Goal: Find specific page/section: Find specific page/section

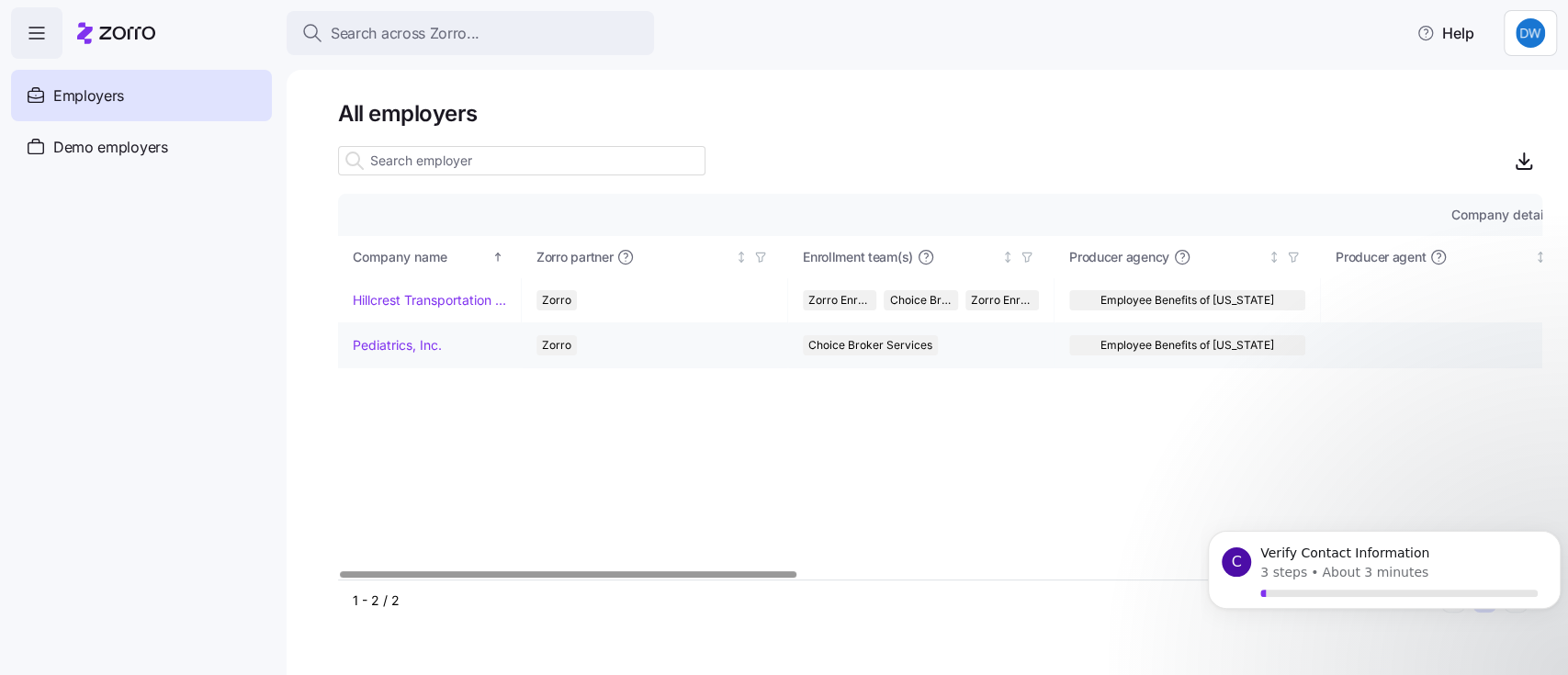
click at [402, 355] on td "Pediatrics, Inc." at bounding box center [430, 346] width 184 height 45
click at [403, 355] on td "Pediatrics, Inc." at bounding box center [430, 346] width 184 height 45
click at [428, 340] on link "Pediatrics, Inc." at bounding box center [397, 345] width 89 height 19
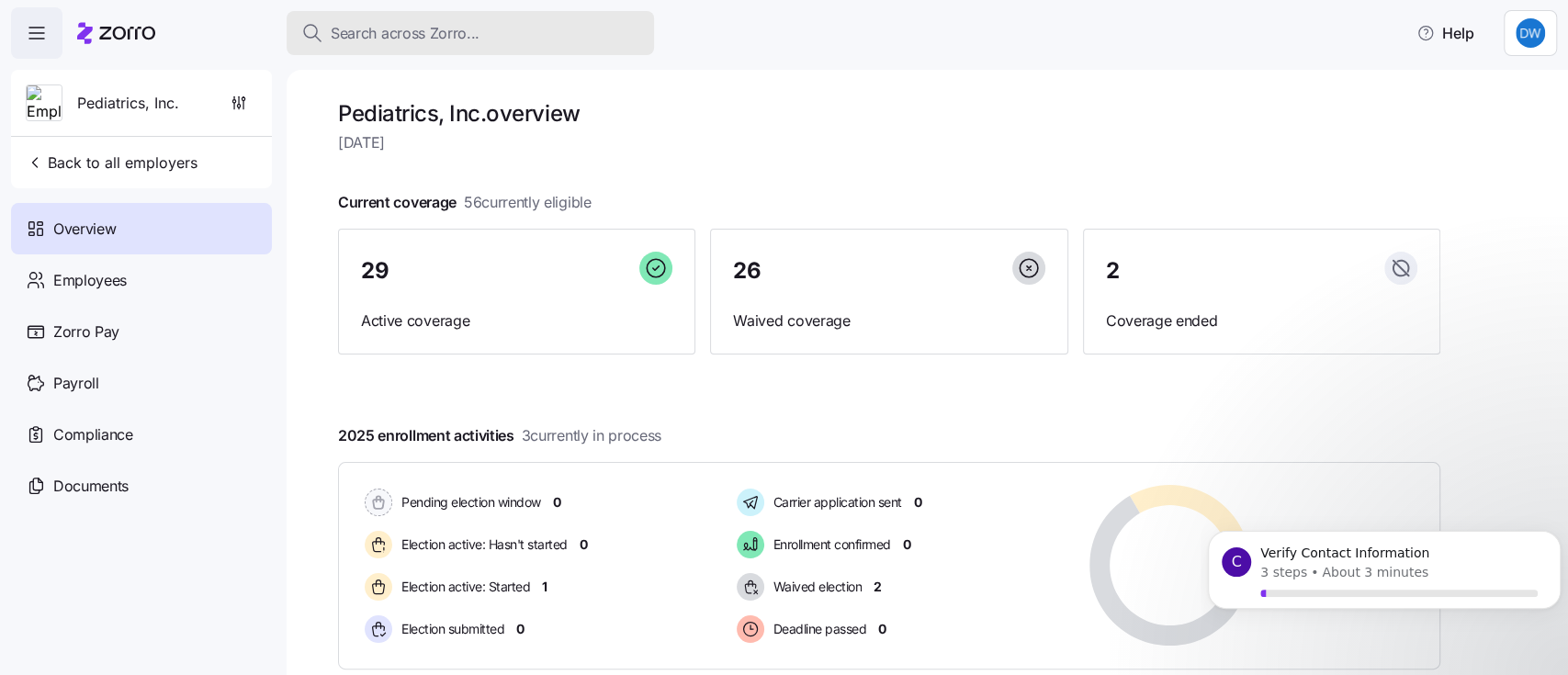
click at [463, 29] on span "Search across Zorro..." at bounding box center [405, 33] width 149 height 22
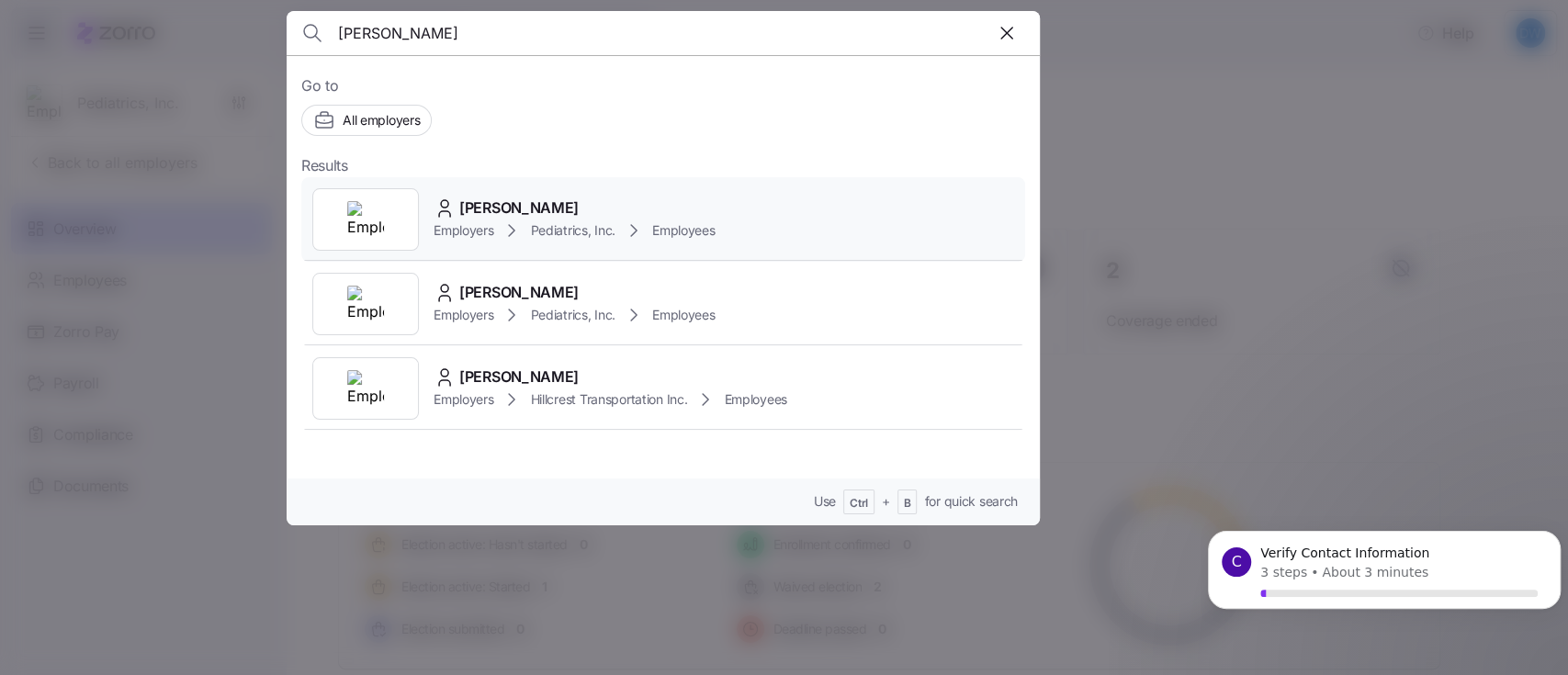
type input "[PERSON_NAME]"
click at [570, 208] on div "[PERSON_NAME]" at bounding box center [574, 207] width 282 height 22
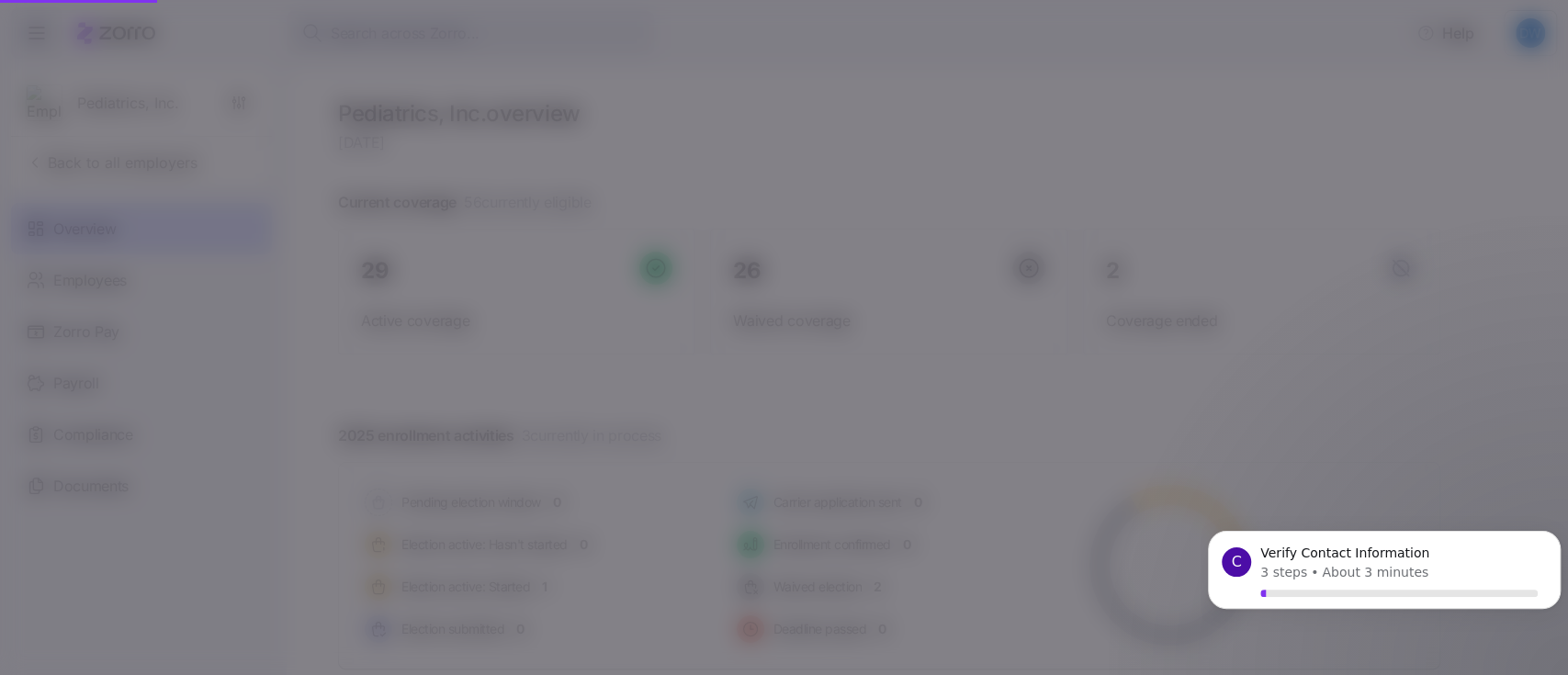
click at [566, 209] on div "[PERSON_NAME]" at bounding box center [574, 207] width 282 height 22
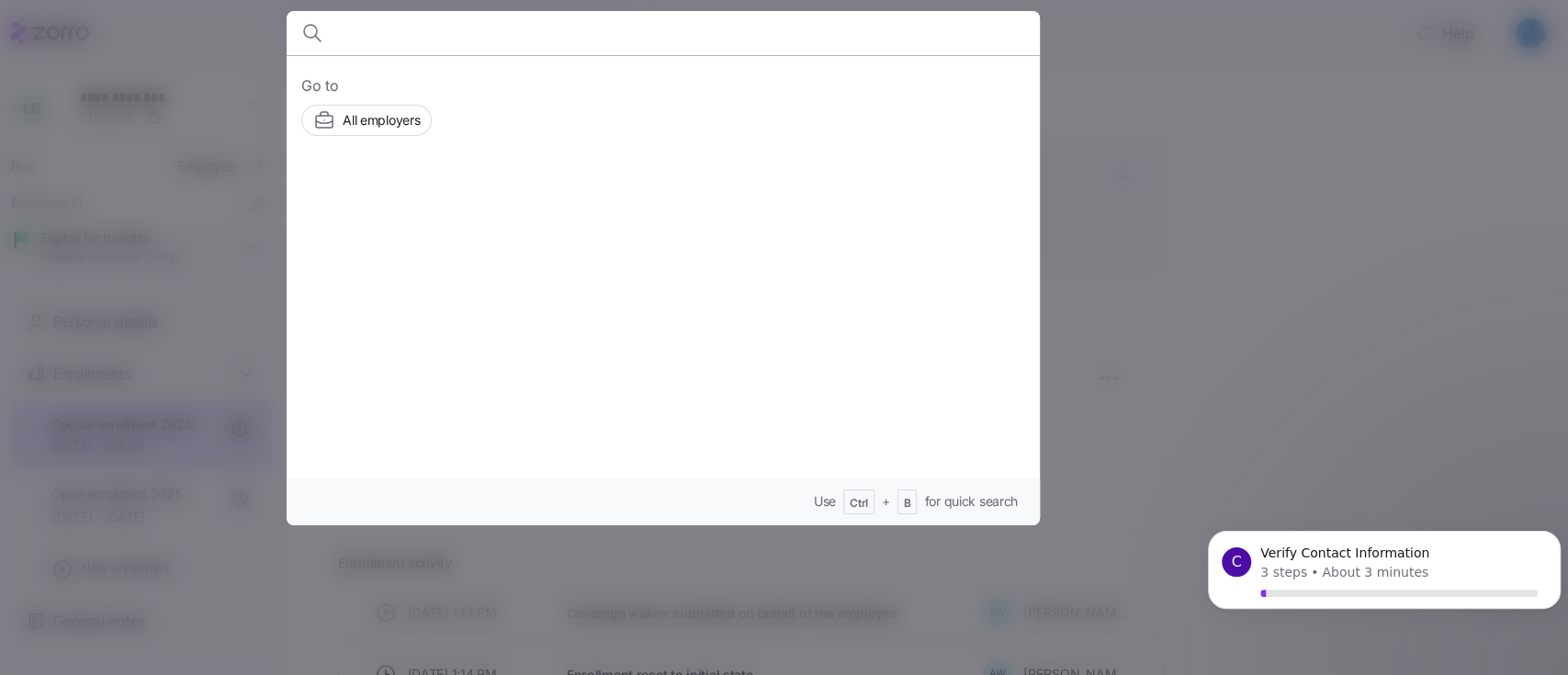
click at [1102, 165] on div at bounding box center [784, 337] width 1568 height 675
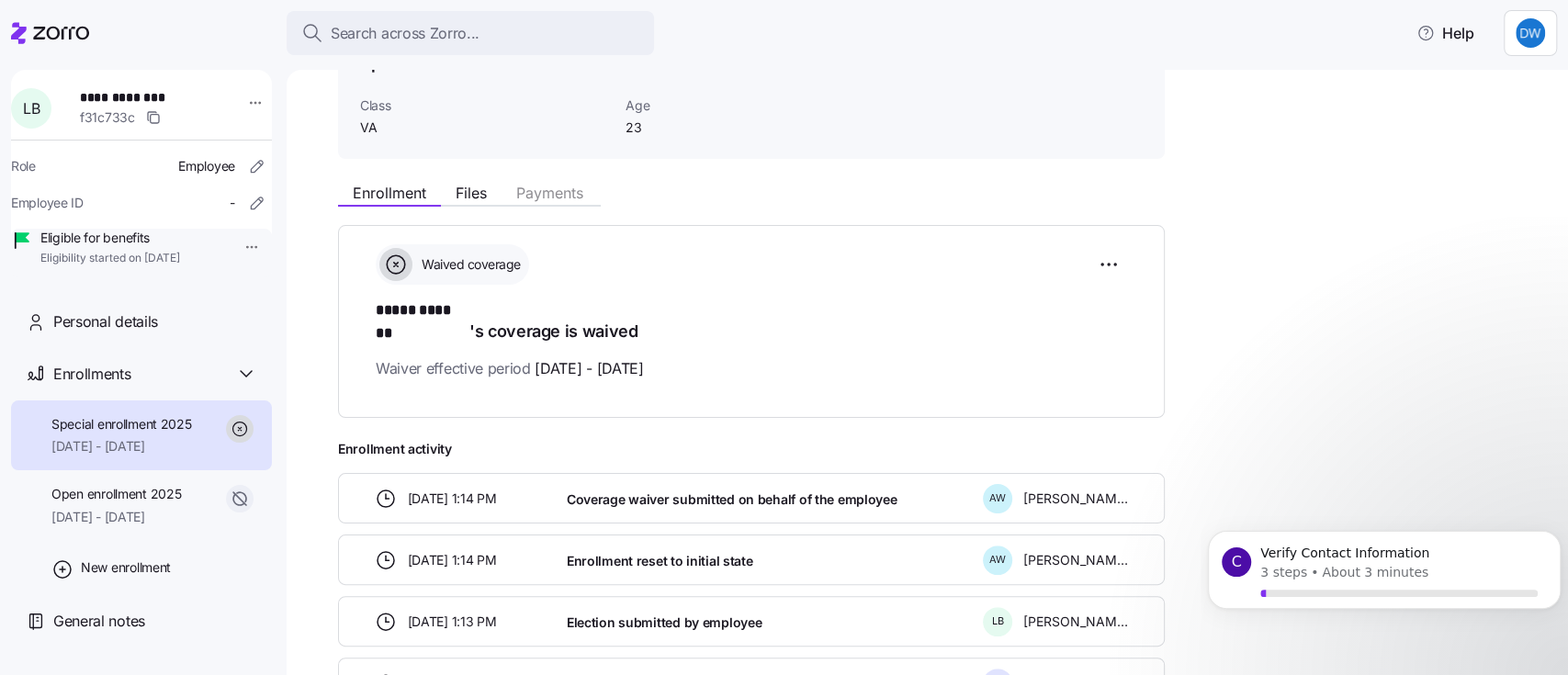
scroll to position [235, 0]
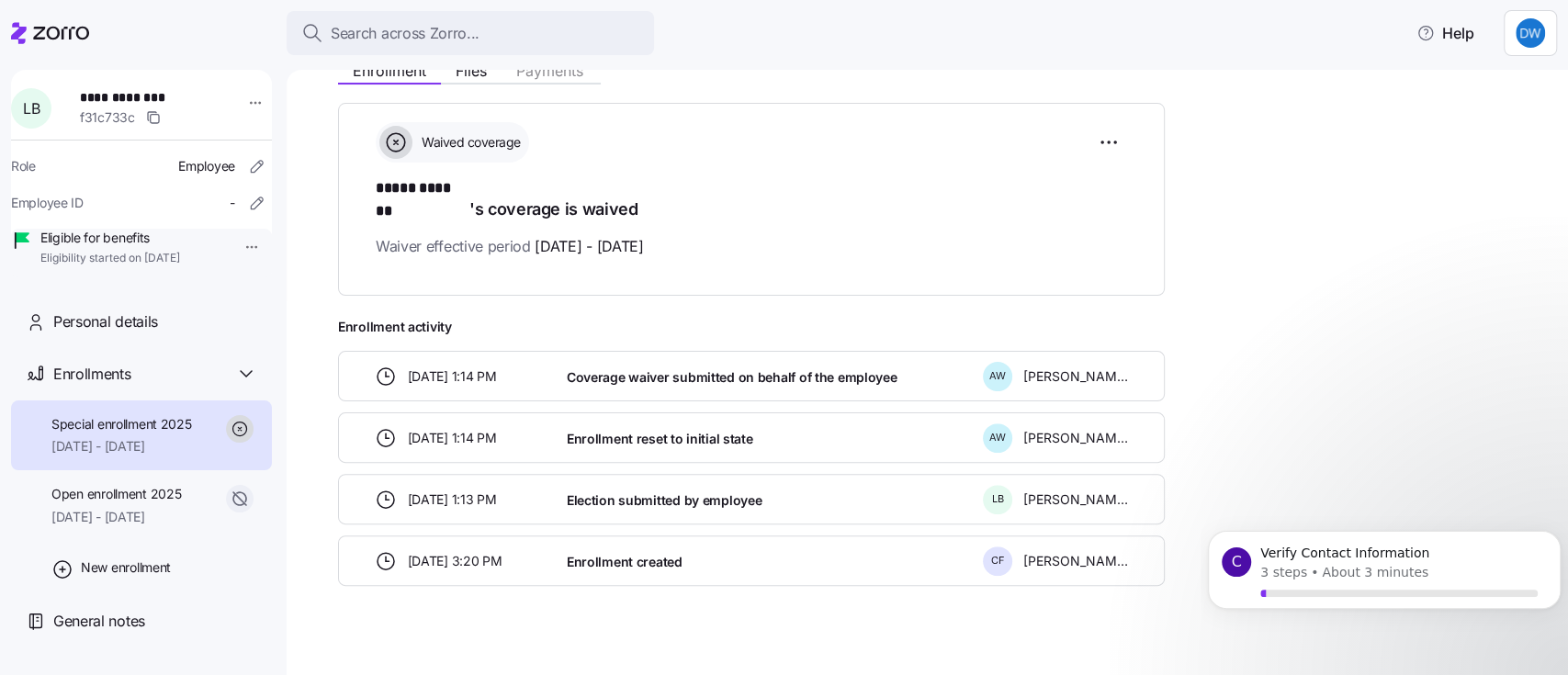
click at [380, 365] on icon at bounding box center [385, 376] width 22 height 22
